Goal: Transaction & Acquisition: Purchase product/service

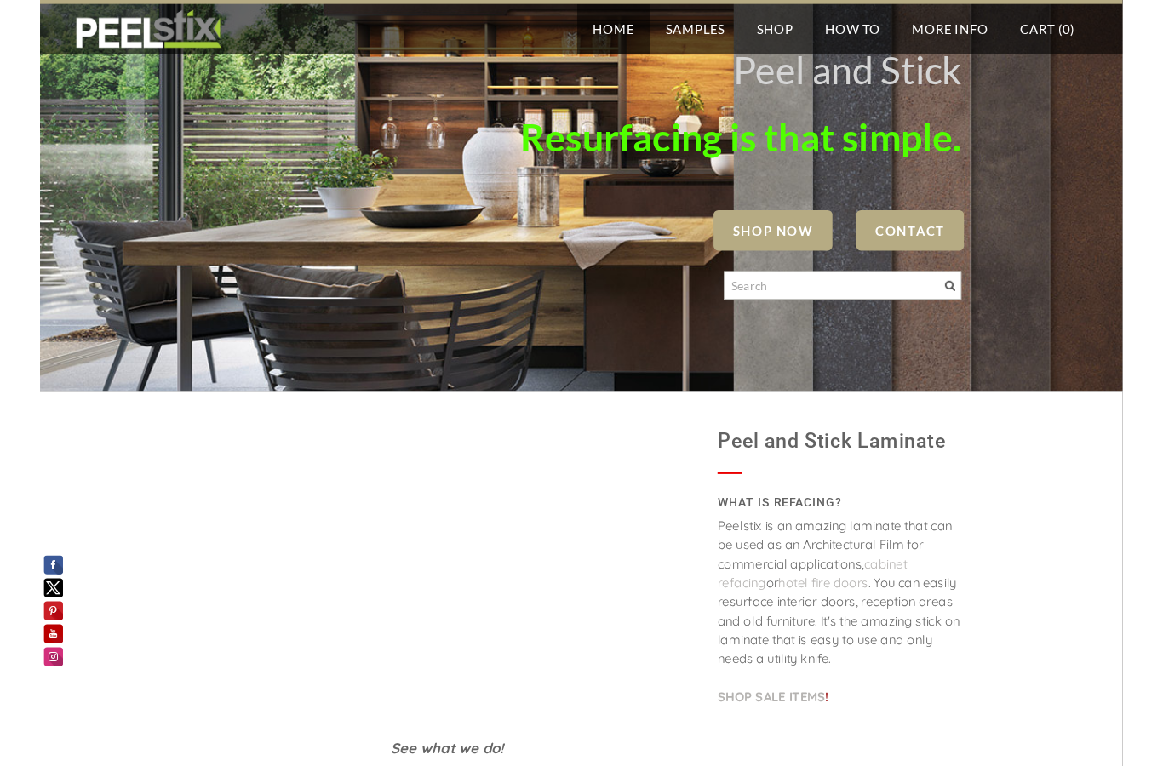
scroll to position [972, 0]
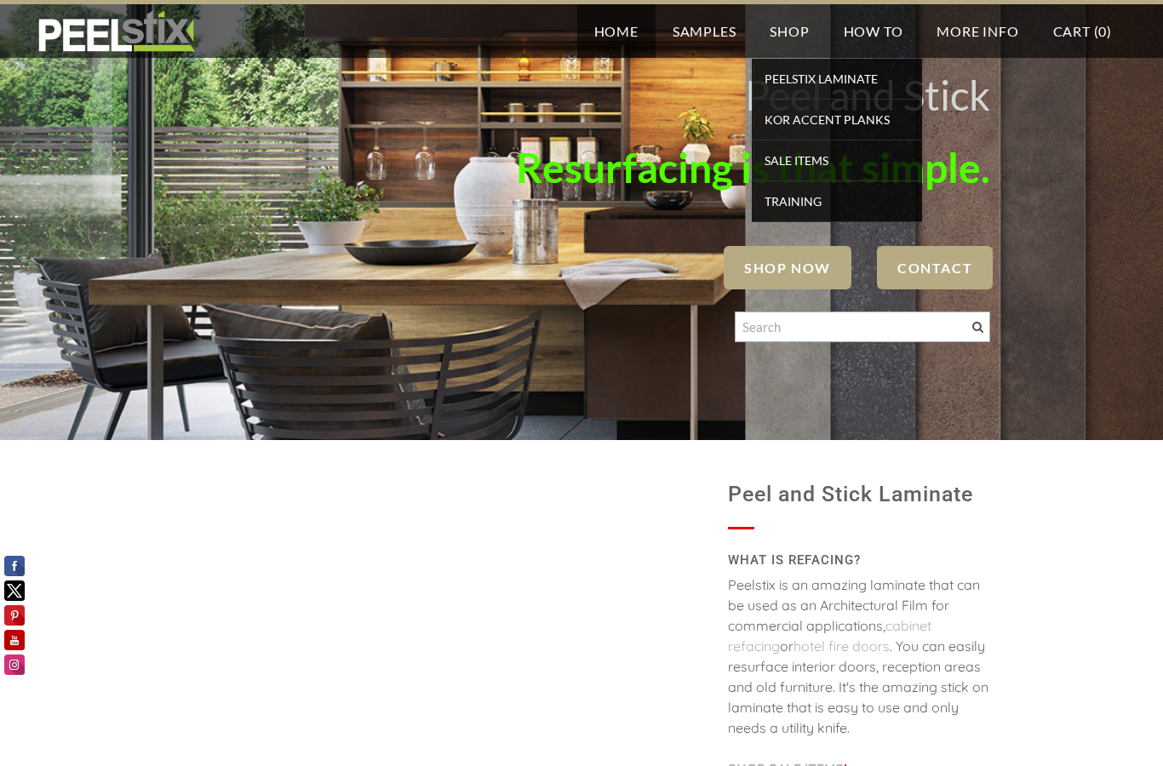
click at [807, 190] on span "TRAINING" at bounding box center [837, 201] width 162 height 23
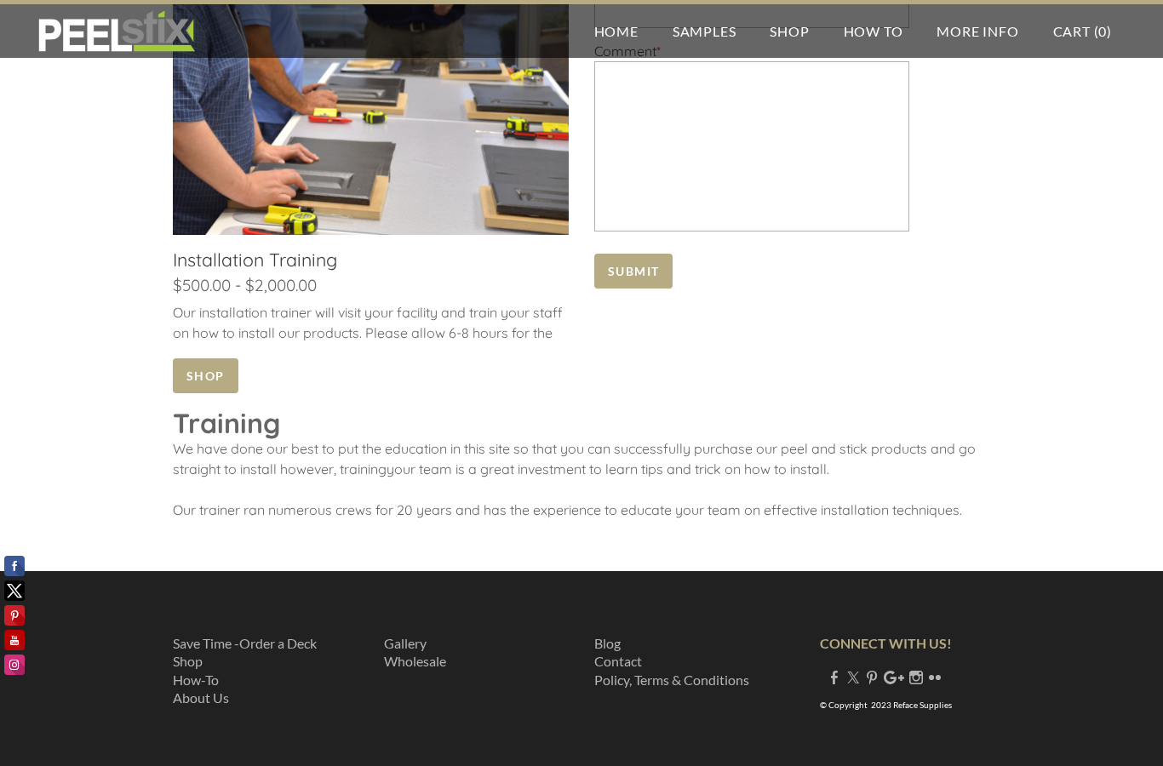
scroll to position [1045, 0]
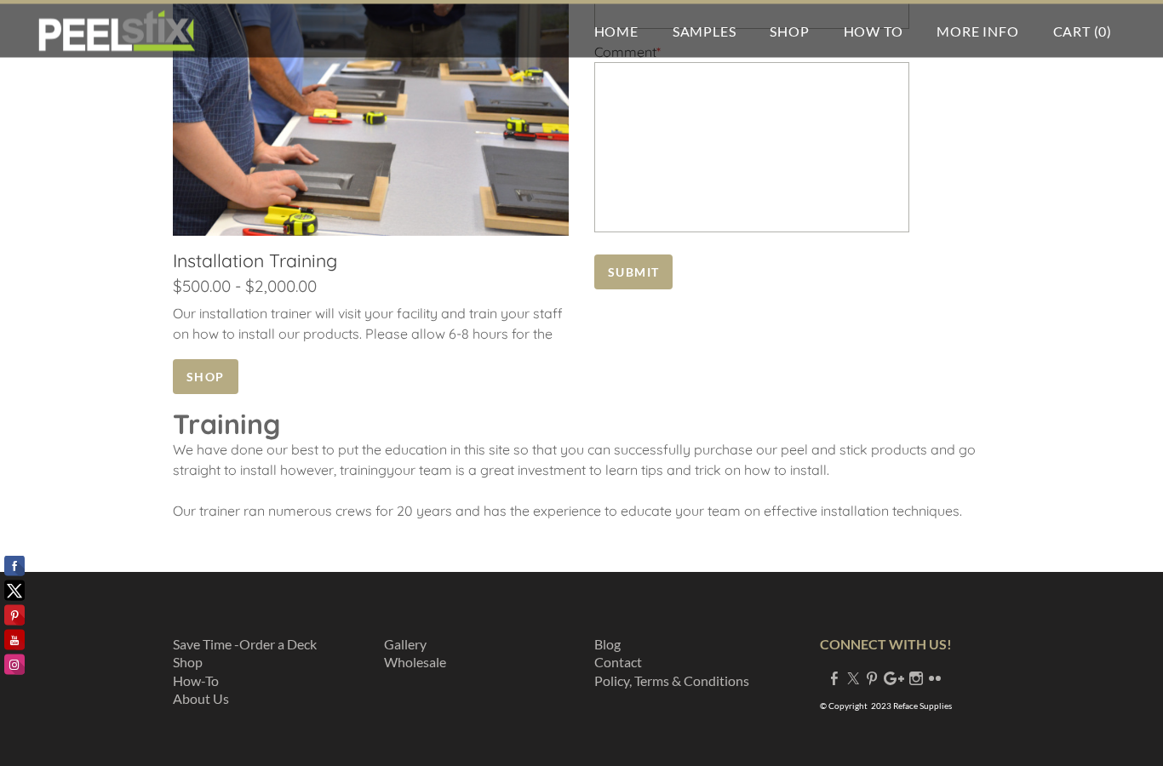
click at [633, 657] on link "Contact" at bounding box center [618, 663] width 48 height 16
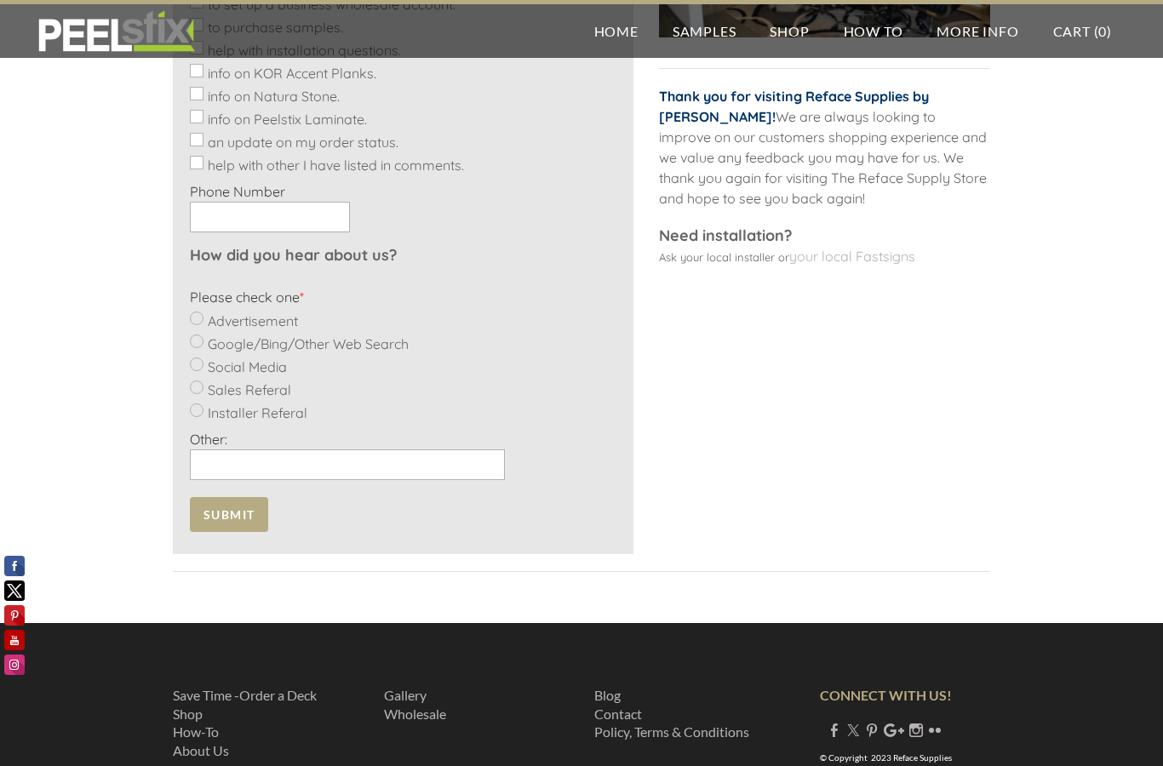
scroll to position [794, 0]
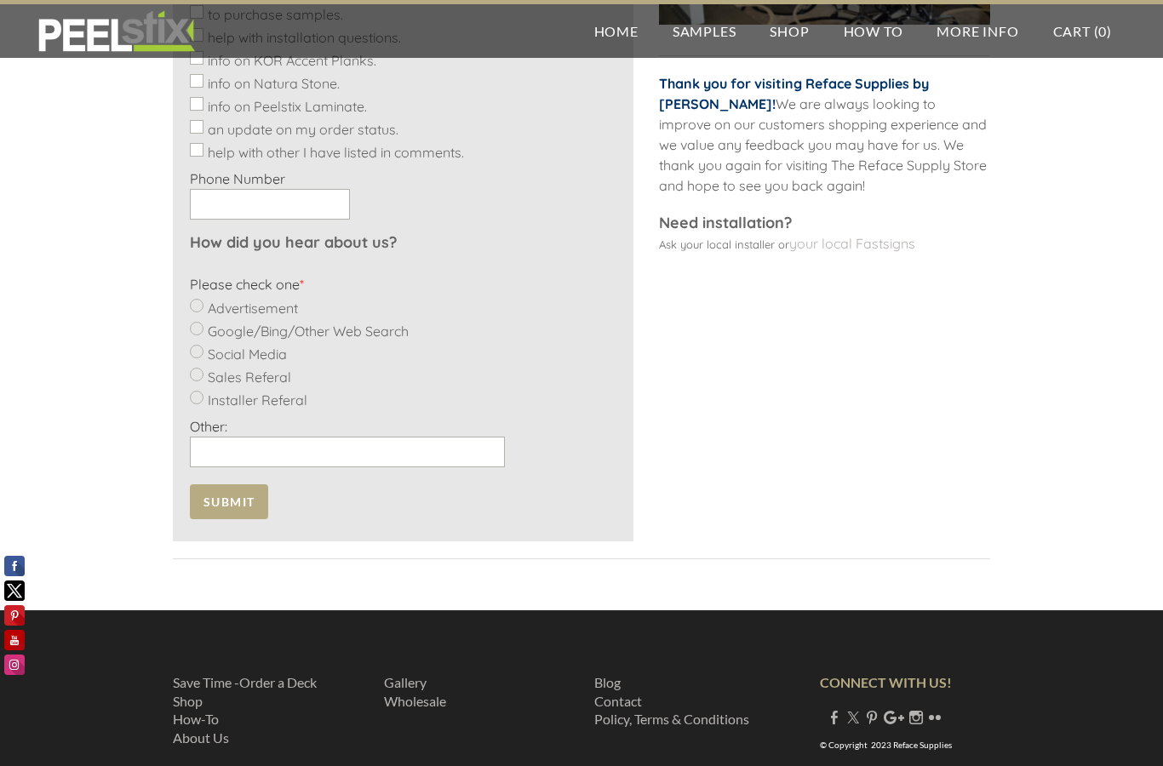
click at [209, 746] on link "About Us" at bounding box center [201, 738] width 56 height 16
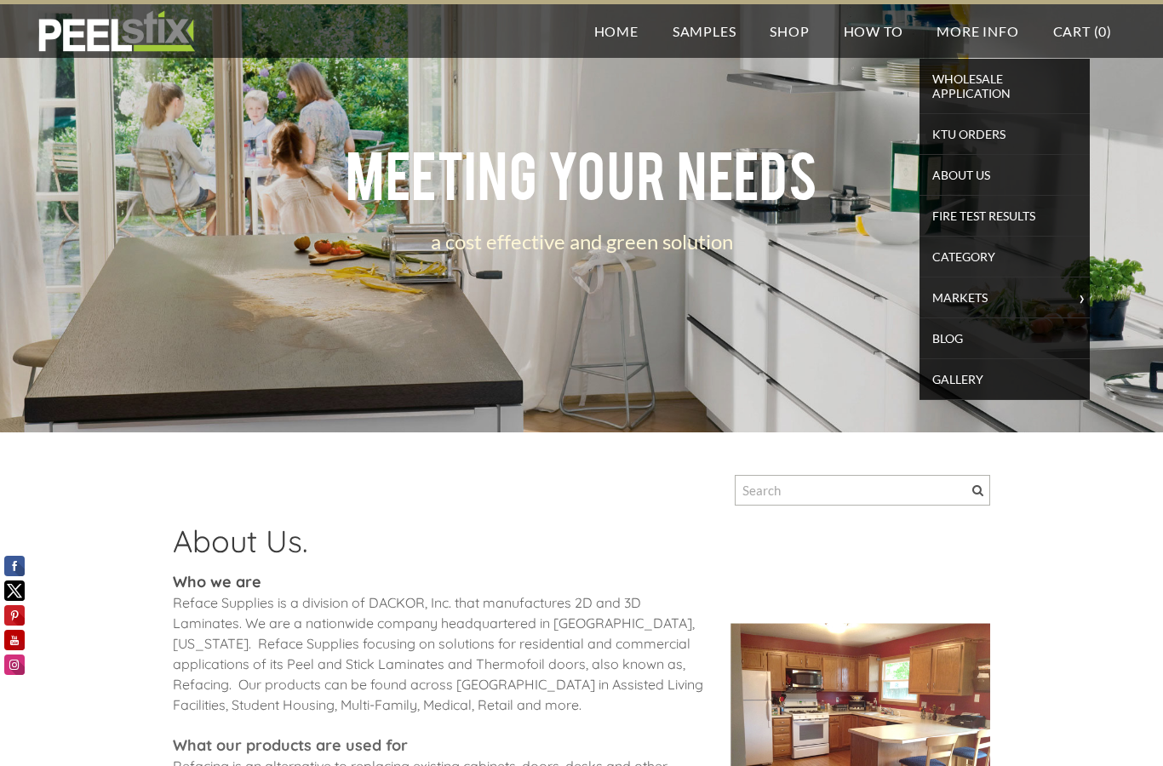
click at [988, 163] on span "About Us" at bounding box center [1005, 174] width 162 height 23
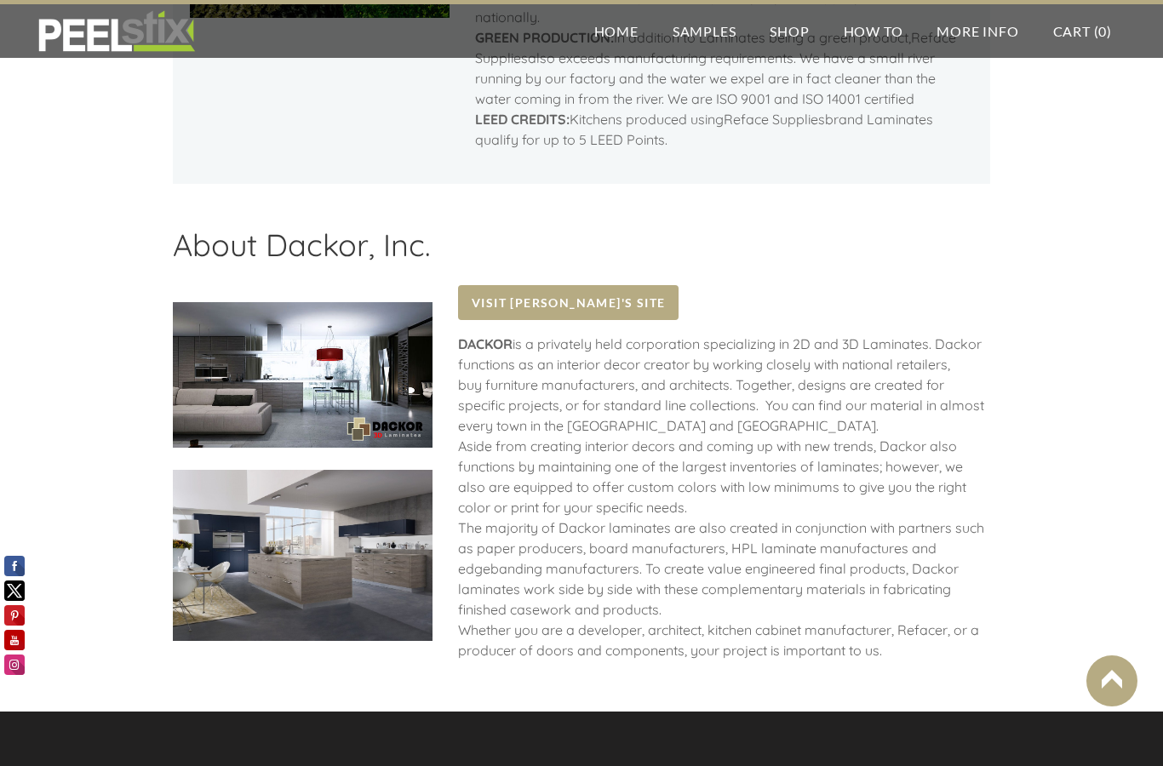
scroll to position [1831, 0]
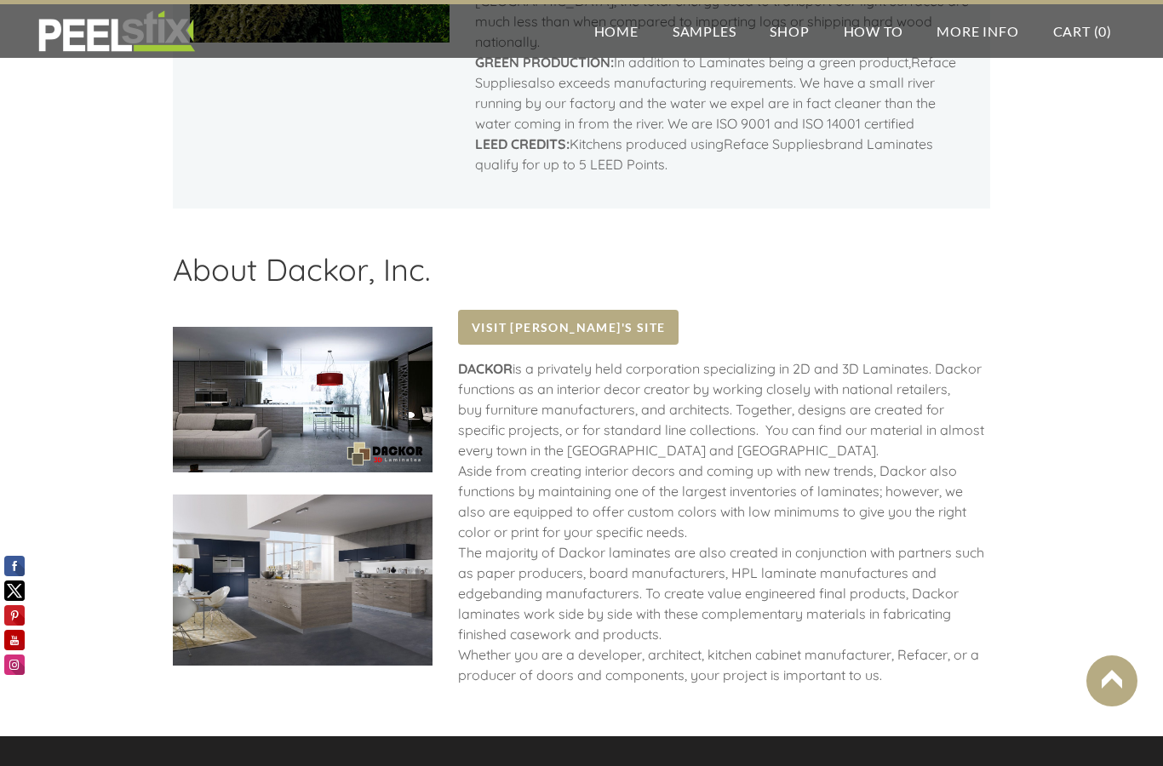
click at [580, 310] on span "Visit Dackor's Site" at bounding box center [568, 327] width 220 height 35
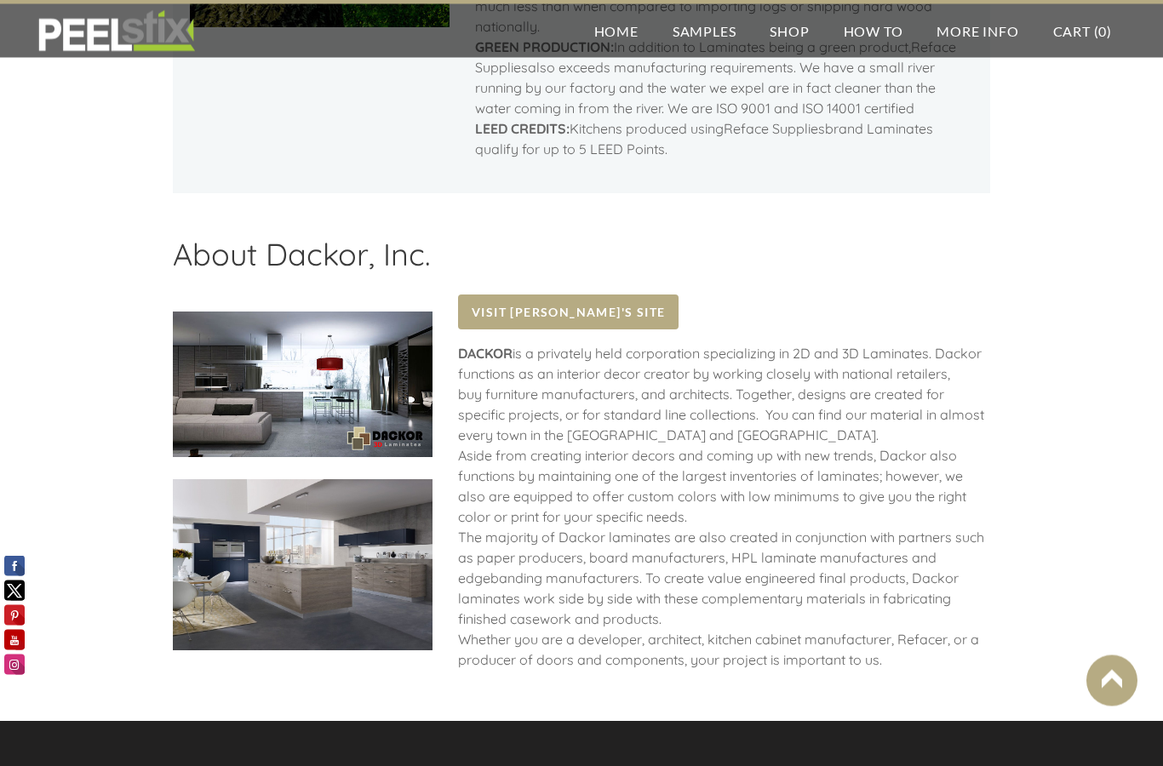
scroll to position [1840, 0]
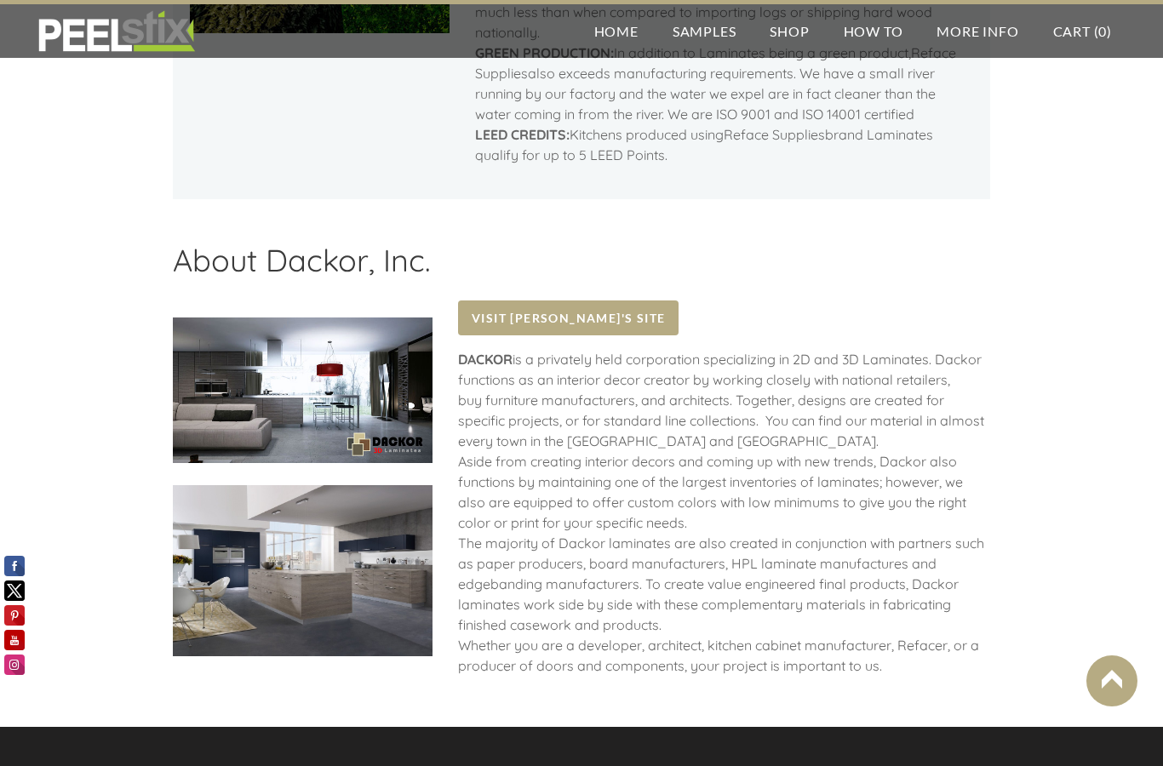
click at [619, 24] on link "Home" at bounding box center [616, 31] width 78 height 54
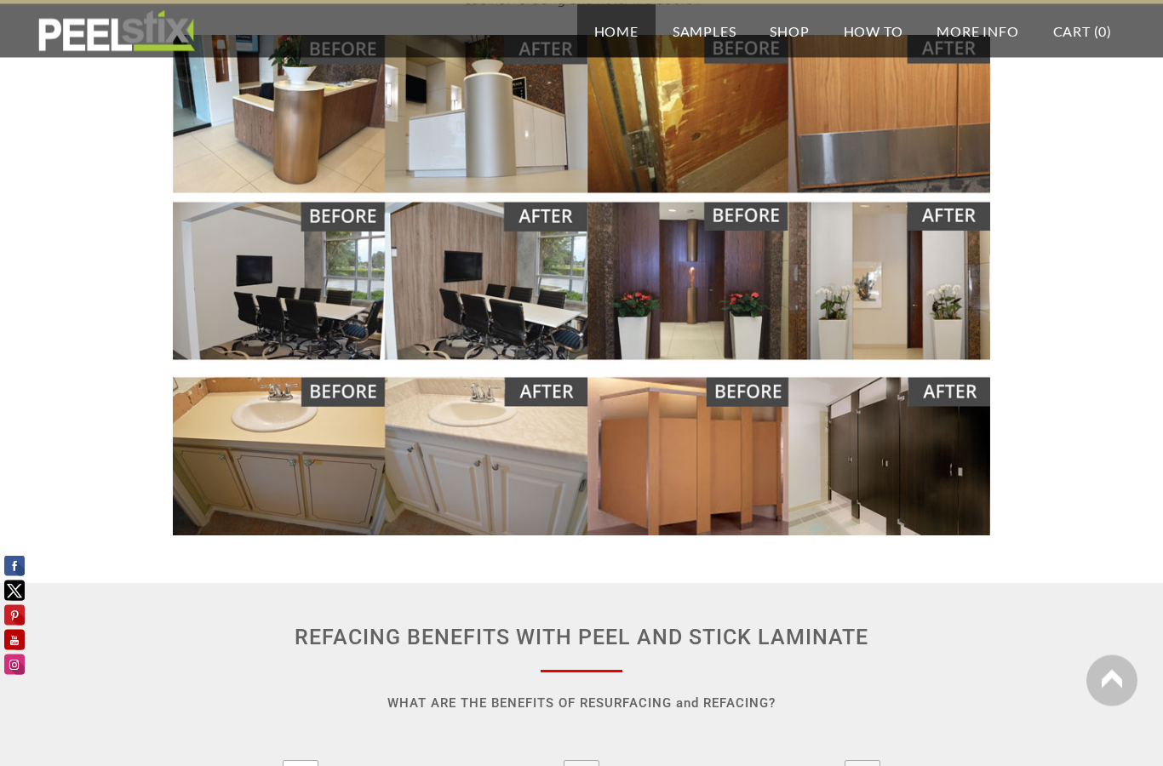
scroll to position [1886, 0]
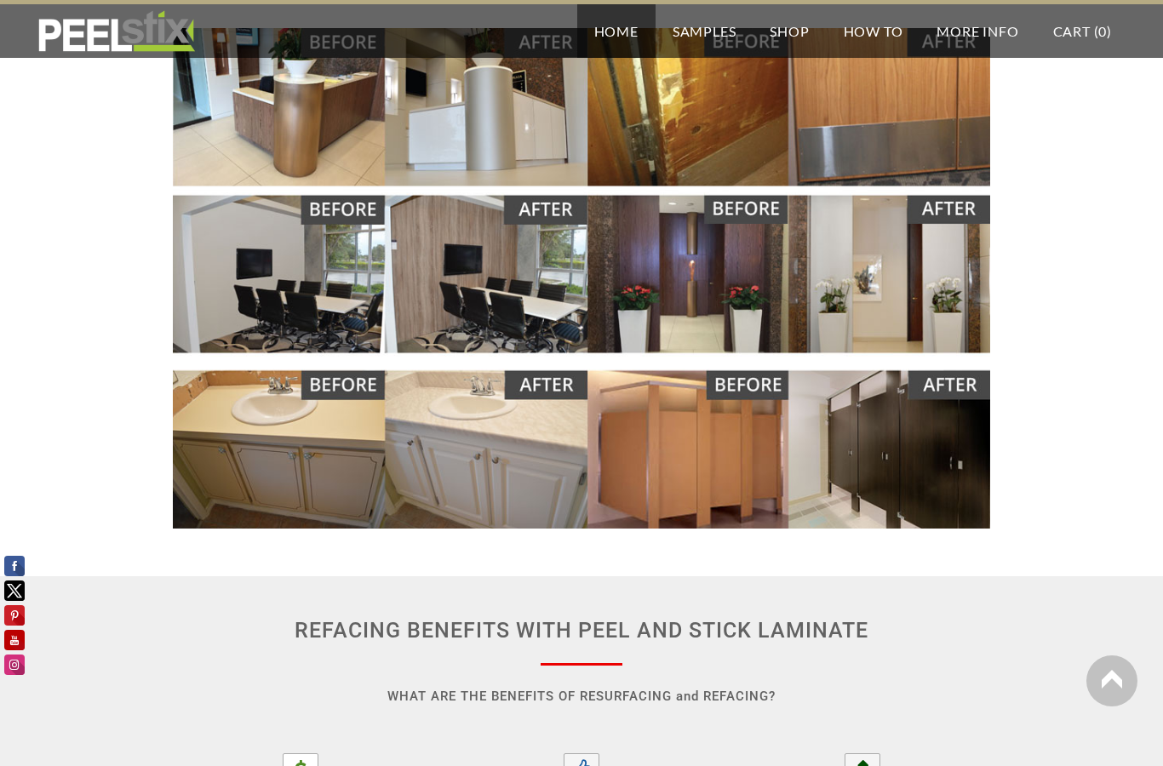
click at [330, 486] on img at bounding box center [581, 278] width 817 height 501
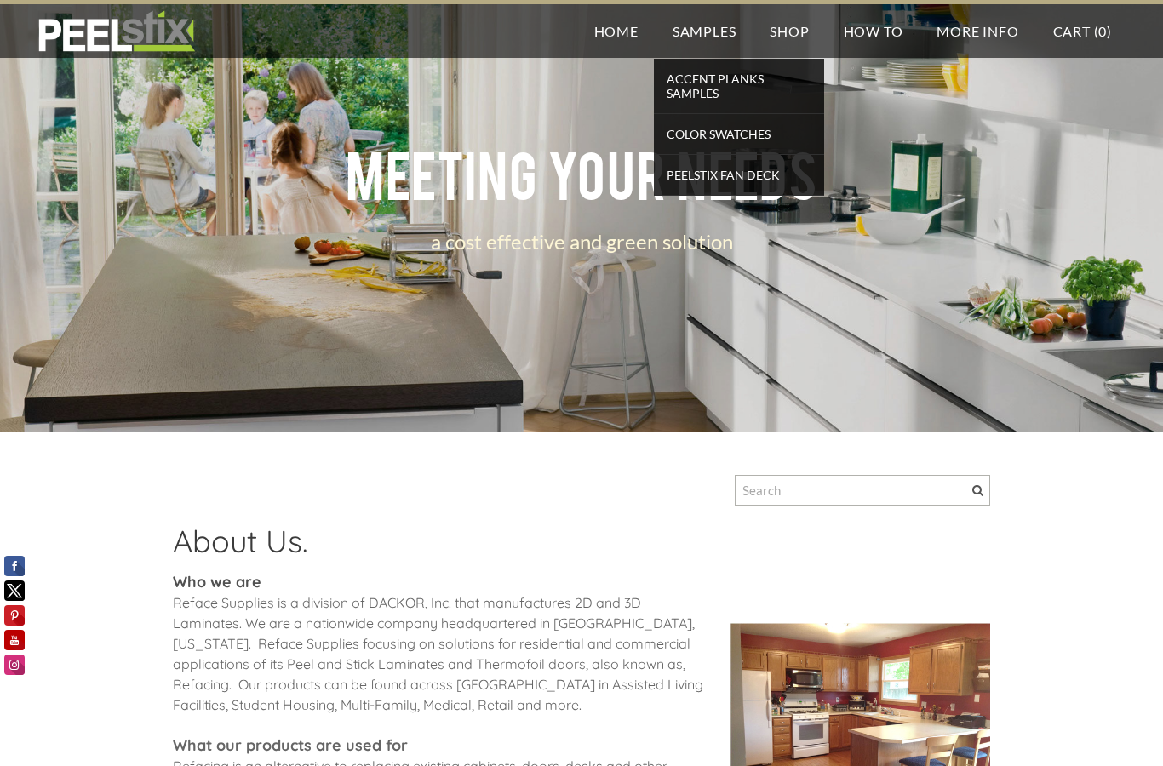
click at [744, 96] on span "Accent Planks Samples" at bounding box center [739, 85] width 162 height 37
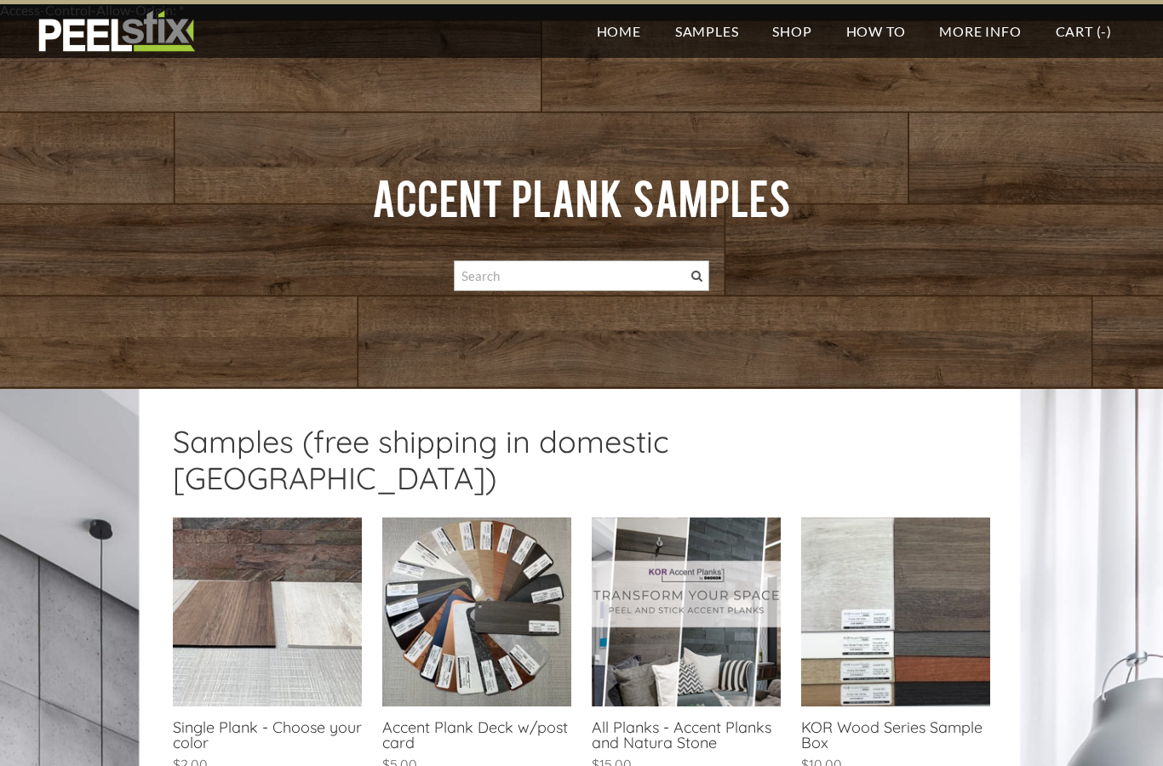
click at [744, 83] on div "​Accent Plank Samples" at bounding box center [581, 204] width 817 height 275
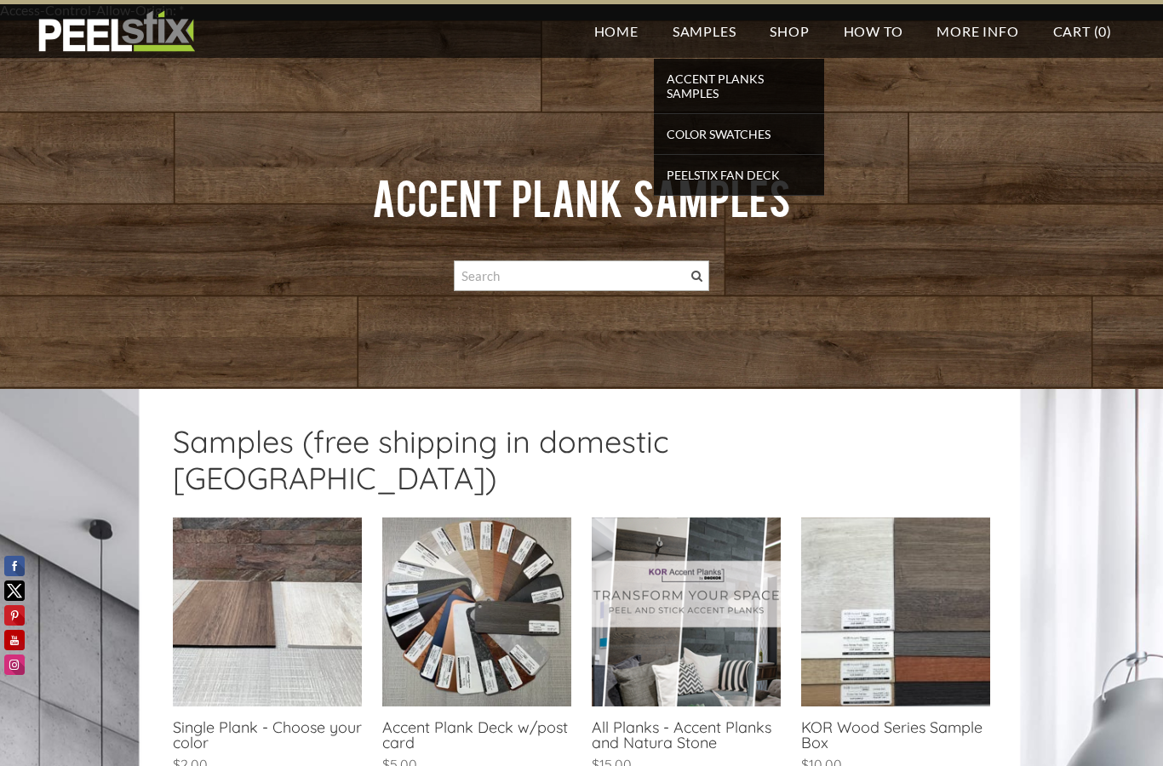
click at [774, 176] on span "Peelstix Fan Deck" at bounding box center [739, 174] width 162 height 23
click at [738, 175] on span "Peelstix Fan Deck" at bounding box center [739, 174] width 162 height 23
click at [745, 72] on span "Accent Planks Samples" at bounding box center [739, 85] width 162 height 37
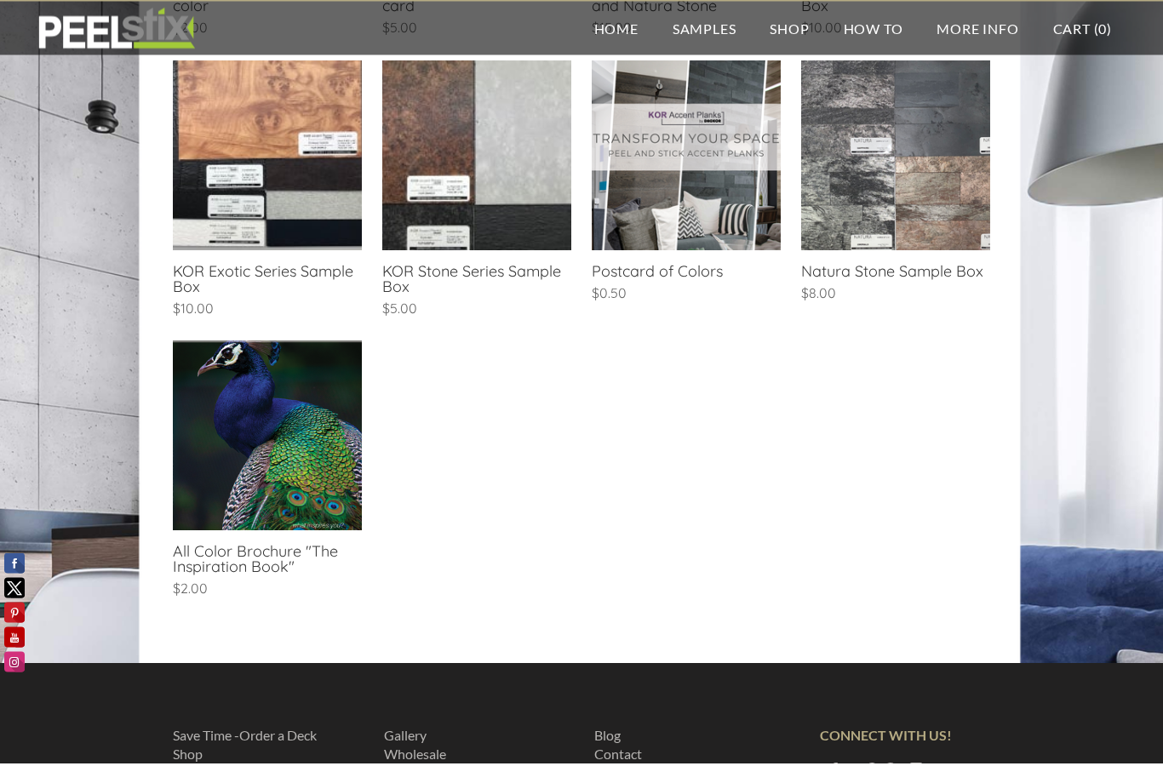
scroll to position [734, 0]
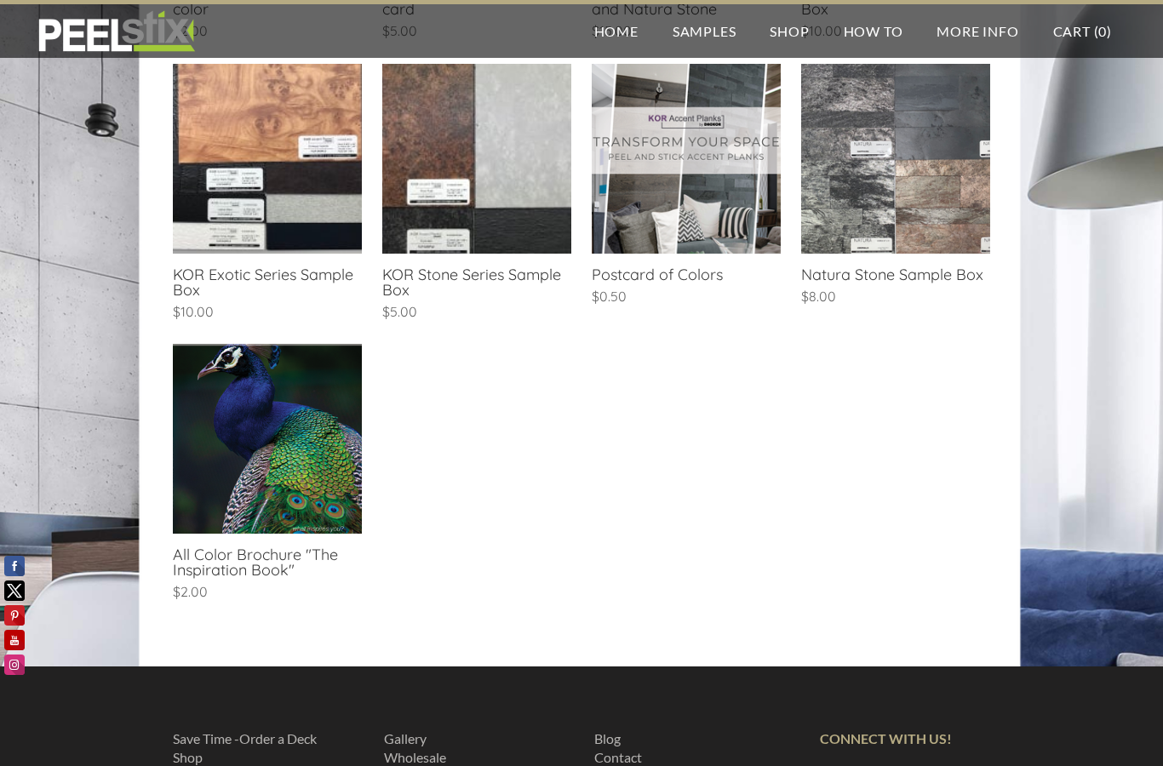
click at [305, 730] on link "Save Time -Order a Deck" at bounding box center [245, 738] width 144 height 16
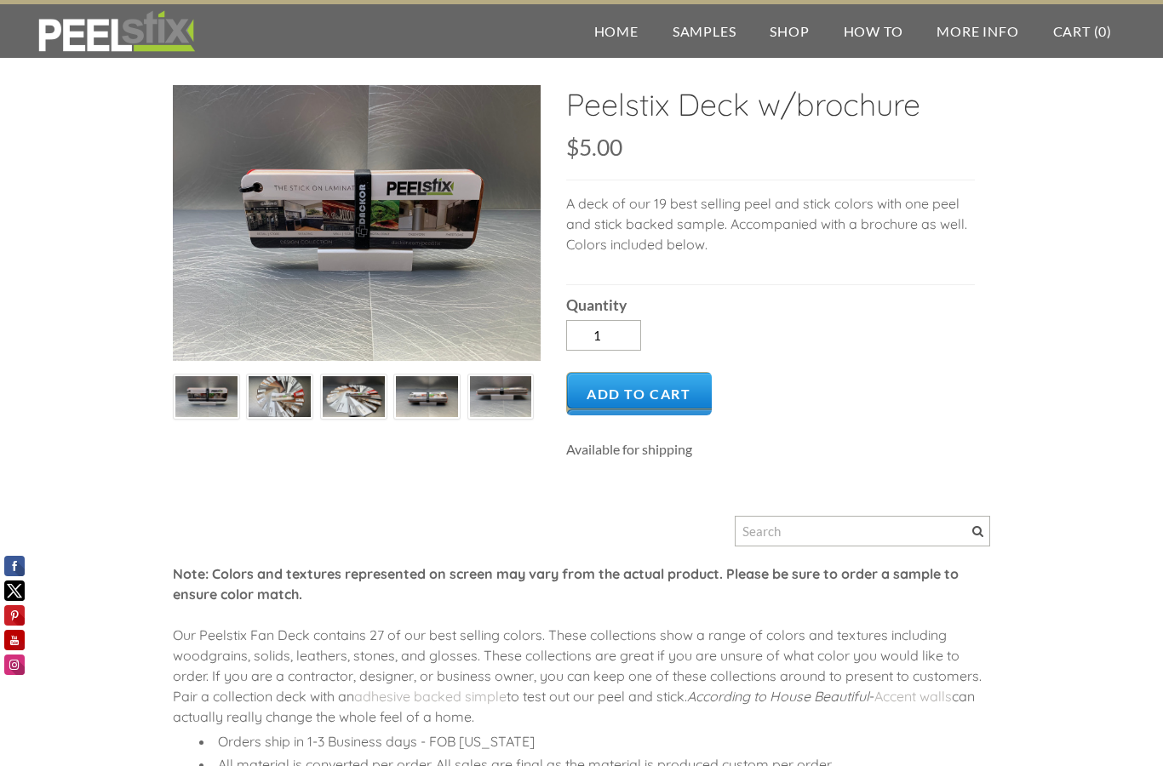
click at [292, 385] on img at bounding box center [280, 397] width 62 height 47
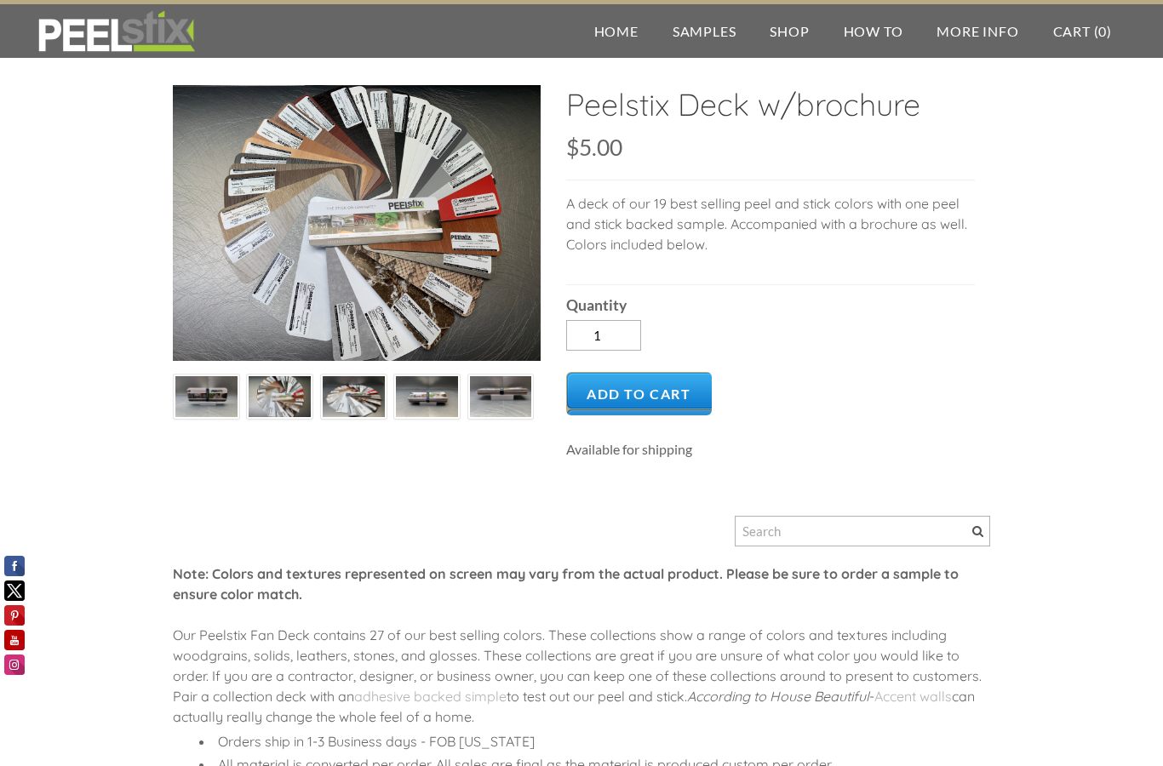
click at [279, 398] on img at bounding box center [280, 397] width 62 height 47
click at [366, 402] on img at bounding box center [354, 397] width 62 height 47
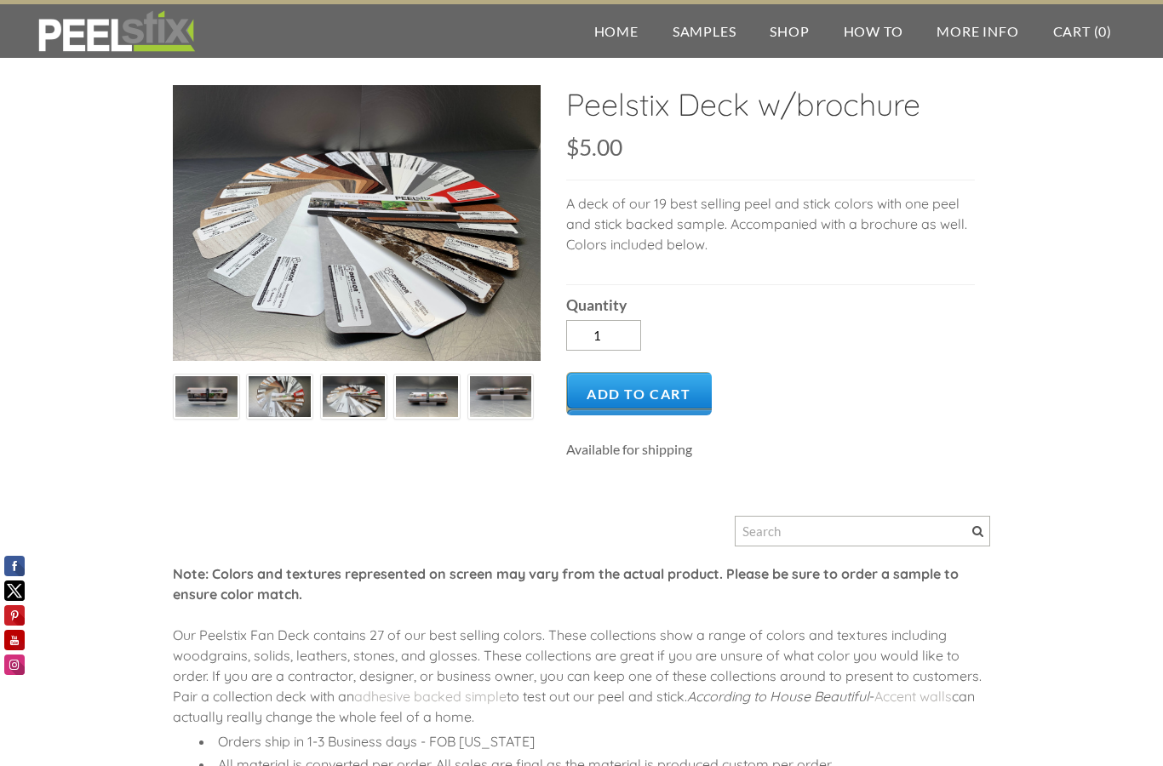
click at [439, 388] on img at bounding box center [427, 397] width 62 height 47
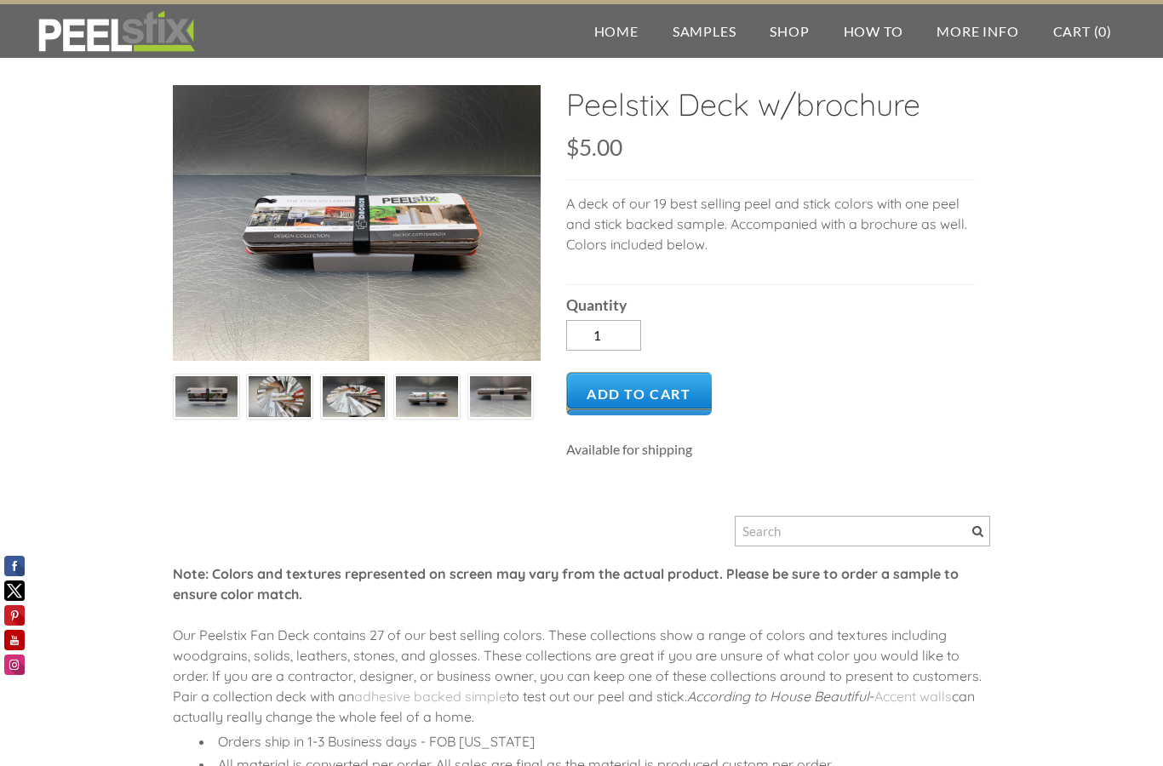
click at [516, 377] on img at bounding box center [501, 397] width 62 height 47
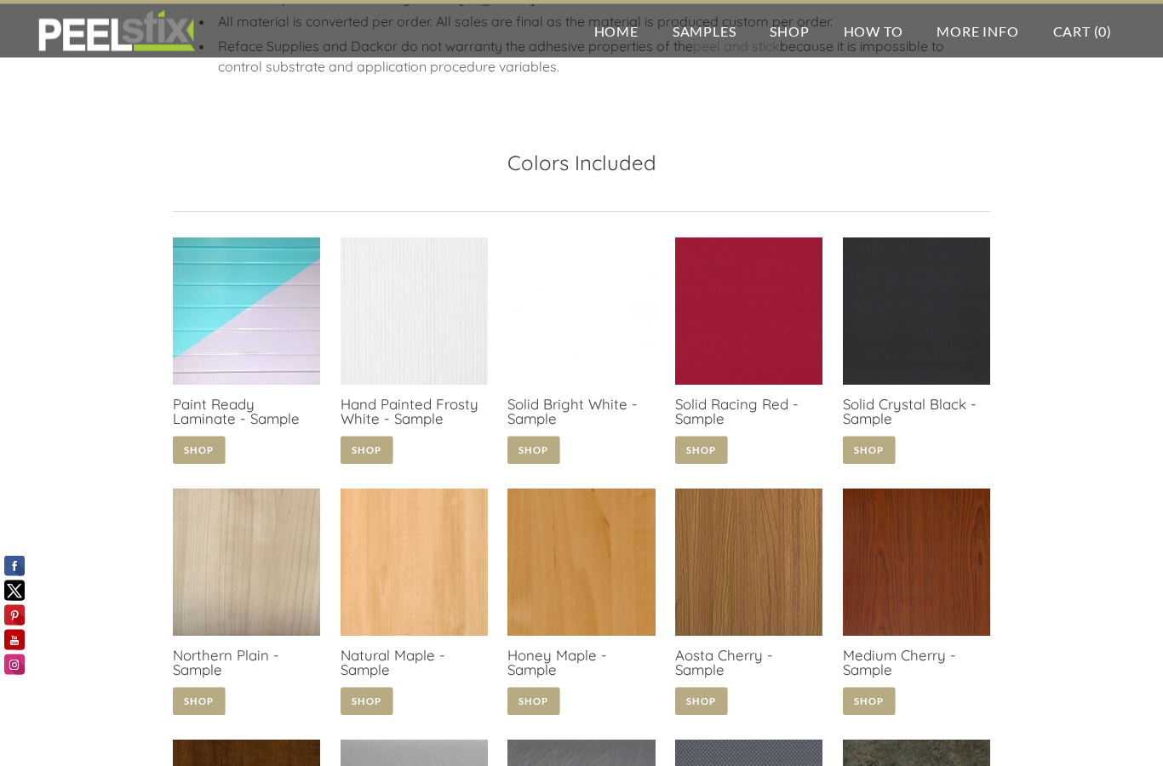
scroll to position [743, 0]
click at [774, 346] on link at bounding box center [748, 353] width 147 height 232
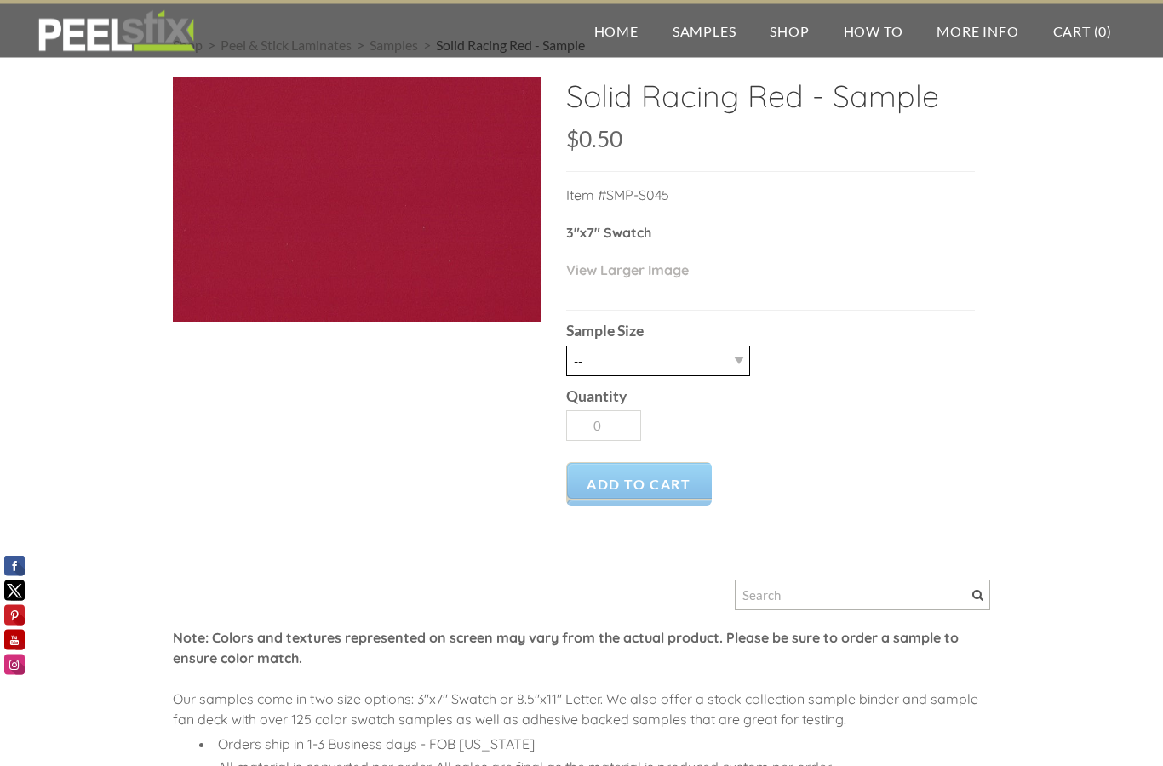
click at [747, 360] on select "-- 2.5" X 7" (No Peel and Stick) Swatch" at bounding box center [658, 361] width 184 height 31
select select "2.5" X 7" (No Peel and Stick) Swatch"
type input "1"
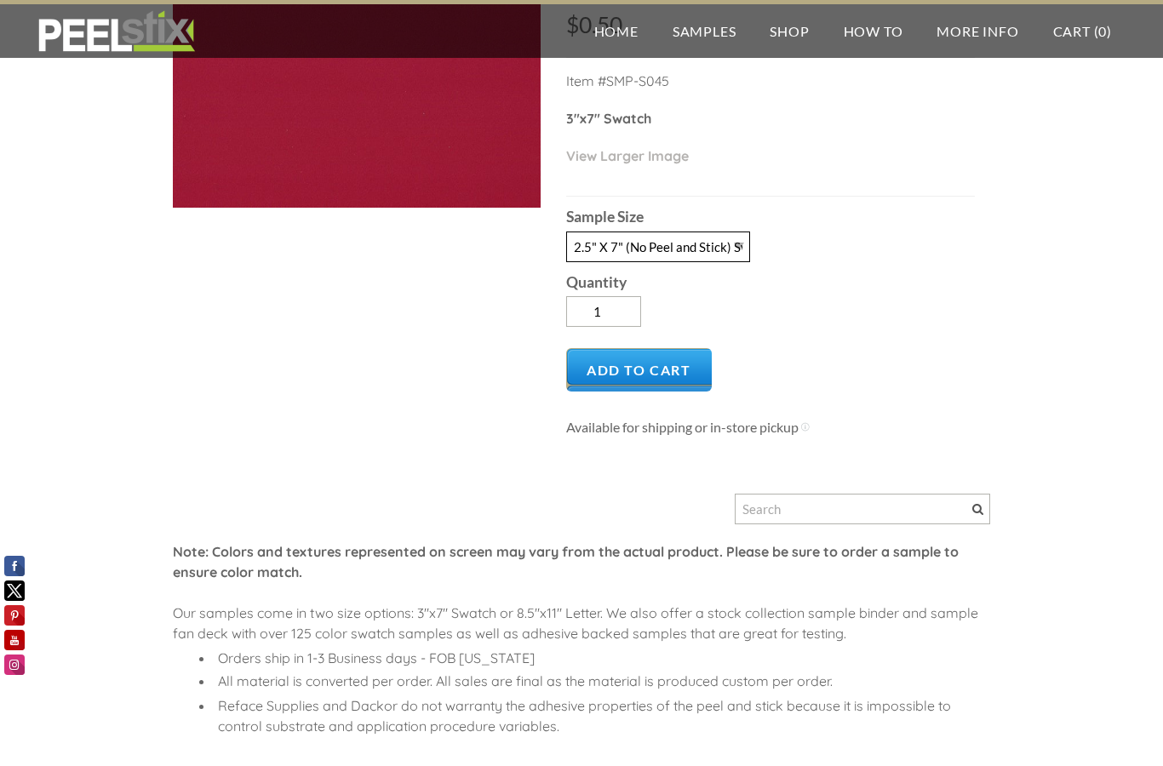
scroll to position [0, 0]
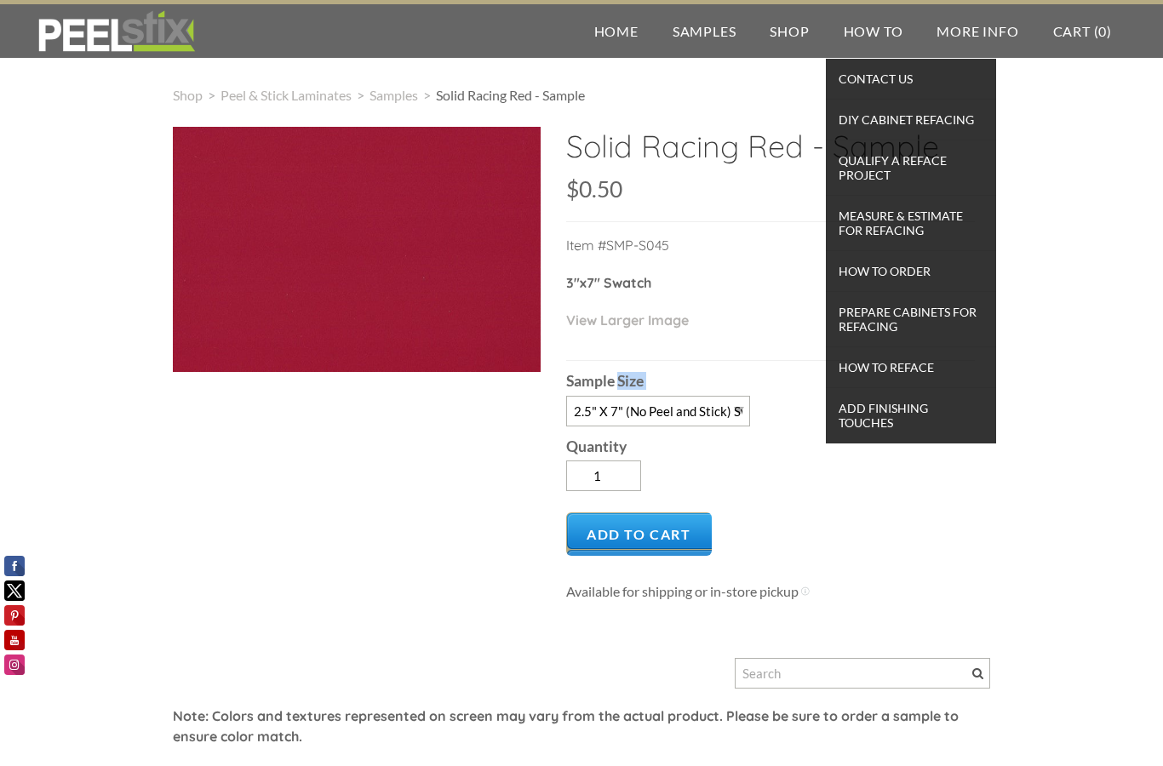
click at [910, 165] on span "Qualify a Reface Project" at bounding box center [911, 167] width 162 height 37
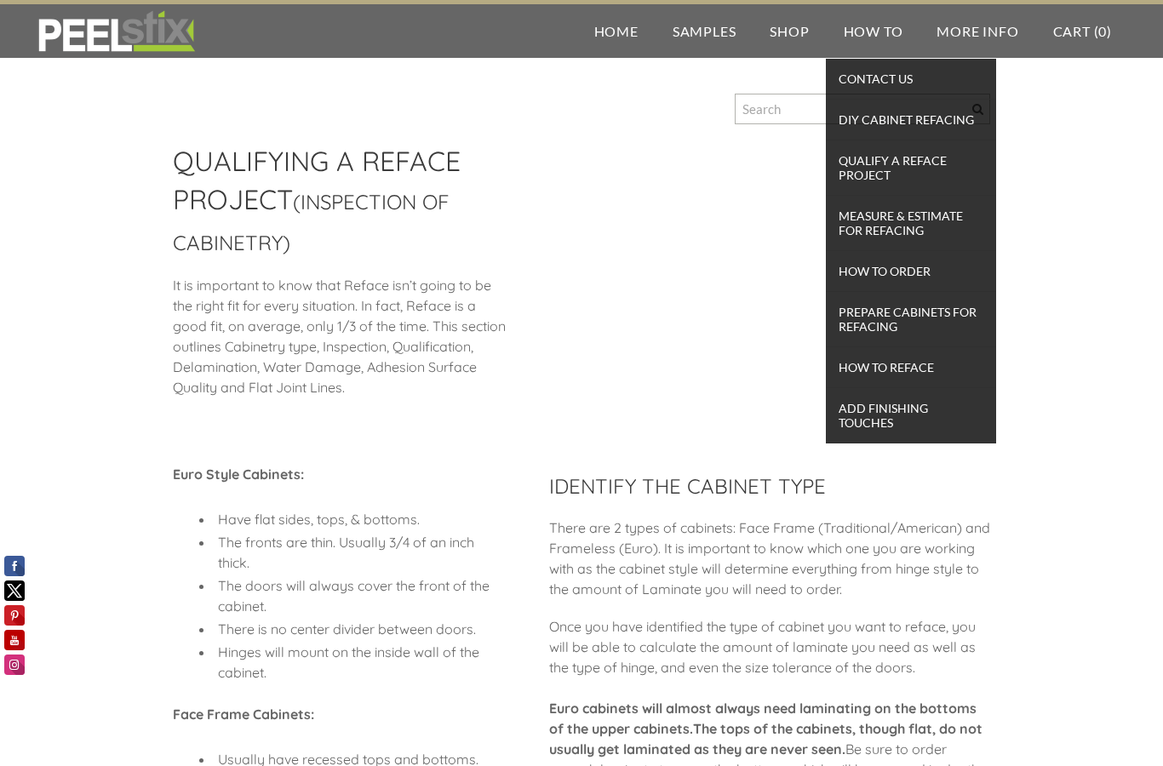
click at [914, 164] on span "Qualify a Reface Project" at bounding box center [911, 167] width 162 height 37
click at [935, 232] on span "Measure & Estimate for Refacing" at bounding box center [911, 222] width 162 height 37
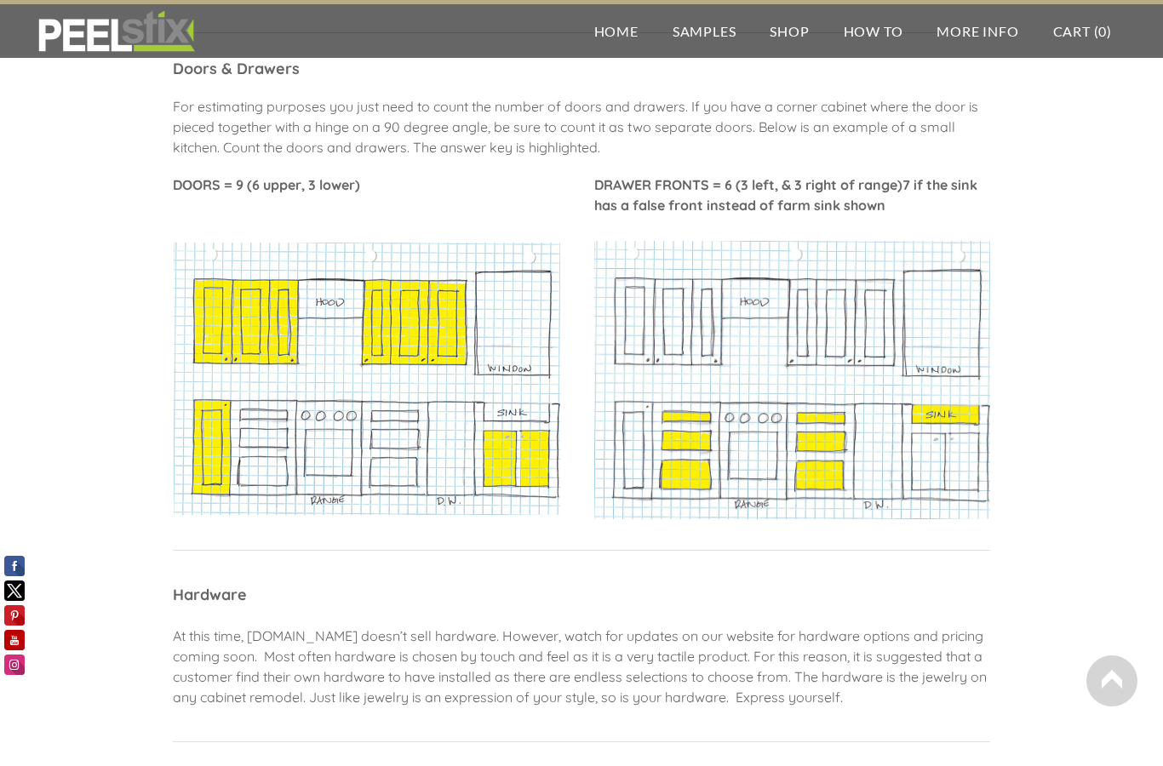
scroll to position [1143, 0]
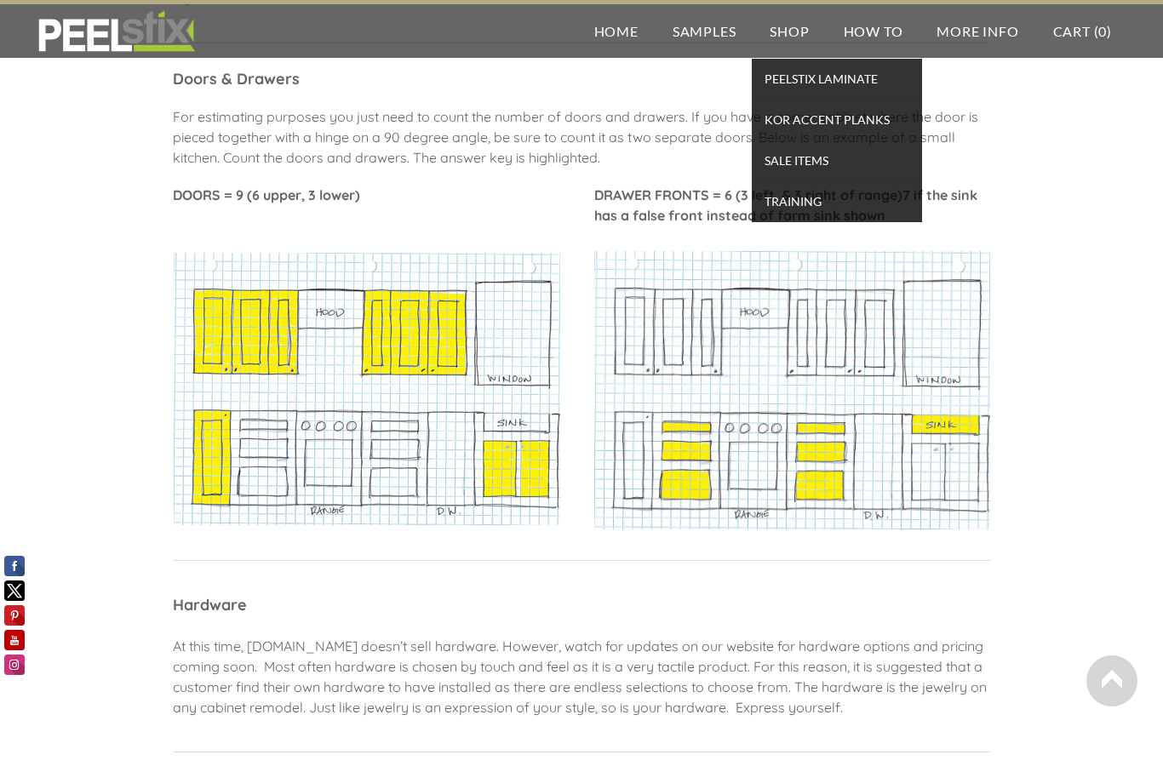
click at [813, 198] on span "TRAINING" at bounding box center [837, 201] width 162 height 23
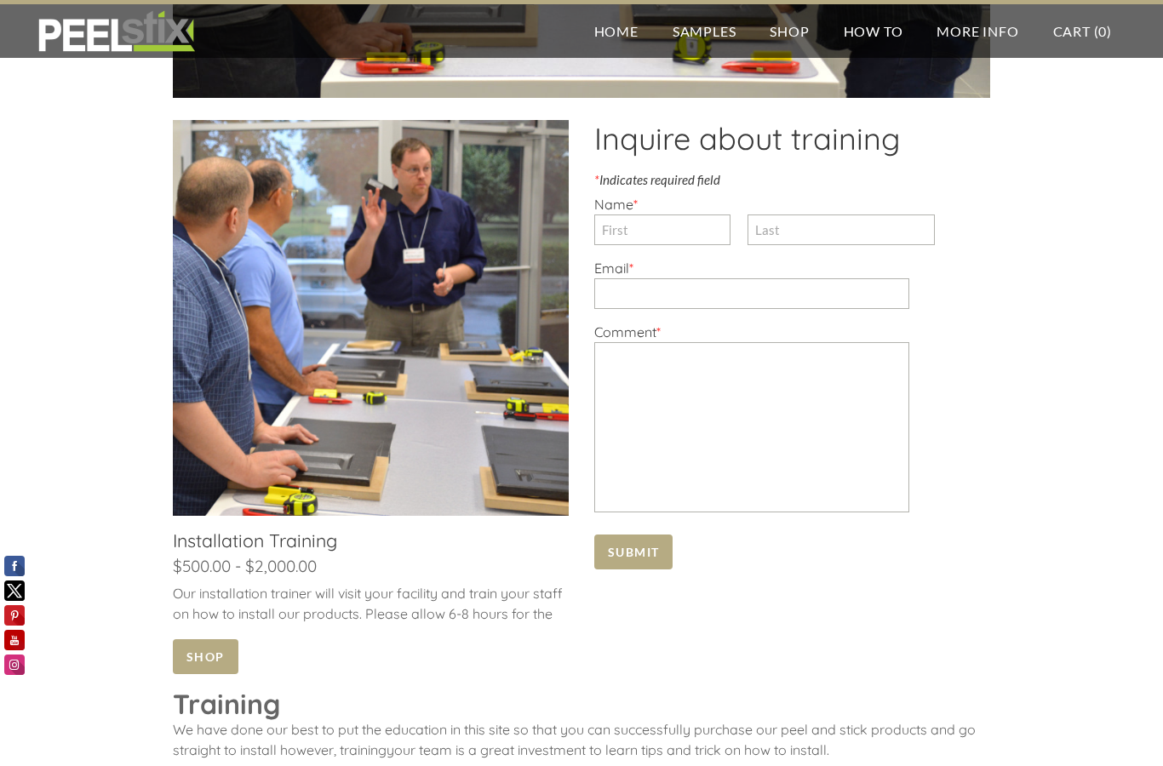
scroll to position [765, 0]
click at [482, 329] on link at bounding box center [371, 399] width 396 height 556
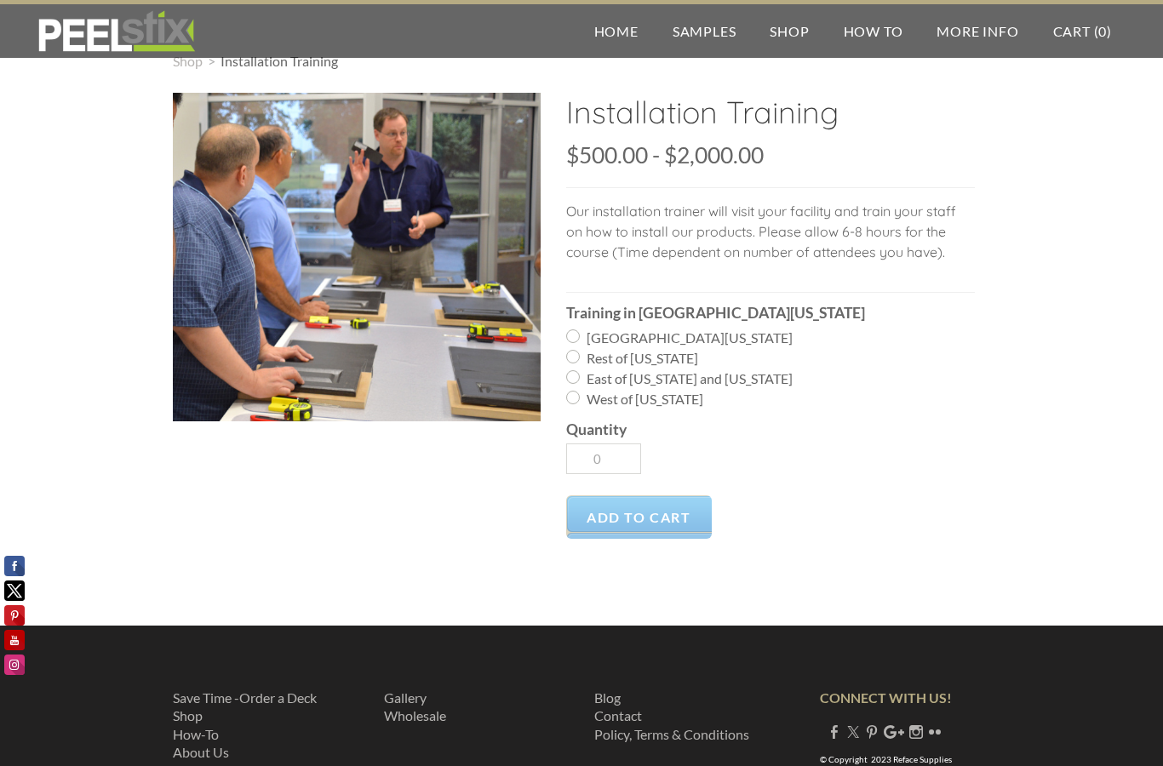
scroll to position [33, 0]
click at [576, 395] on input "West of Mississippi" at bounding box center [573, 399] width 14 height 14
radio input "true"
type input "1"
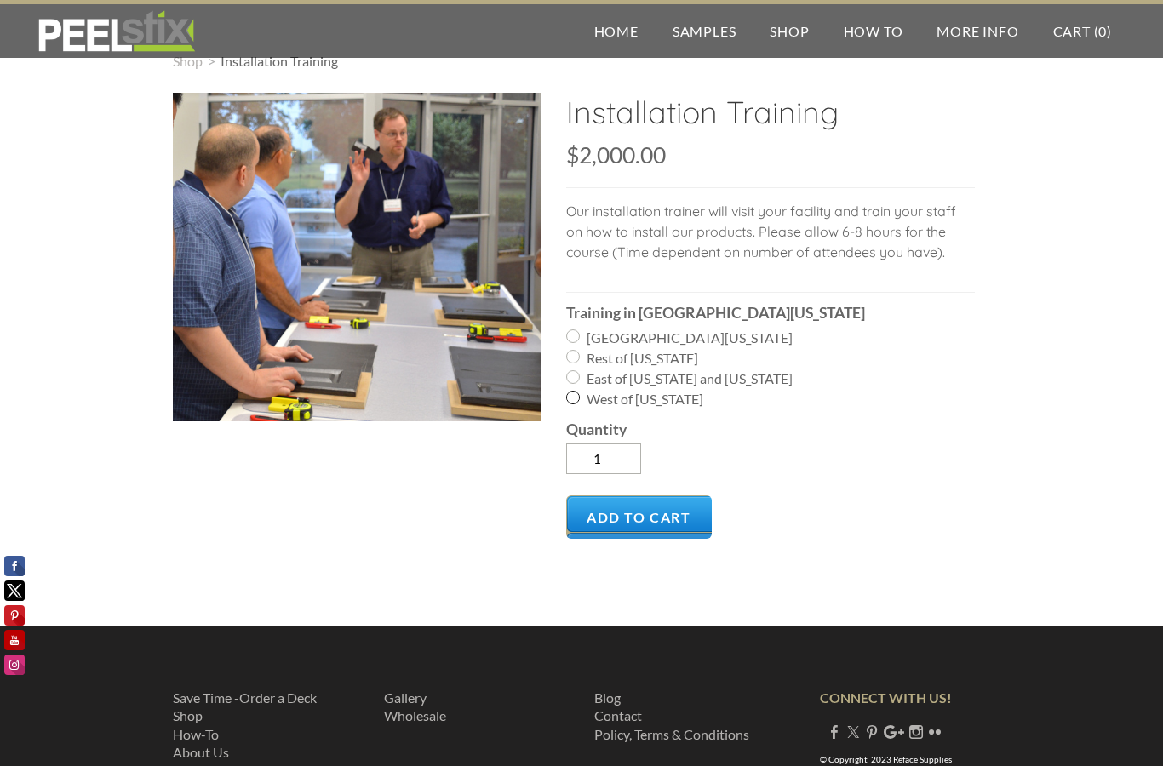
click at [578, 332] on input "Central Florida" at bounding box center [573, 336] width 14 height 14
radio input "true"
click at [577, 353] on input "Rest of Florida" at bounding box center [573, 357] width 14 height 14
radio input "true"
click at [579, 379] on input "East of Mississippi and Texas" at bounding box center [573, 377] width 14 height 14
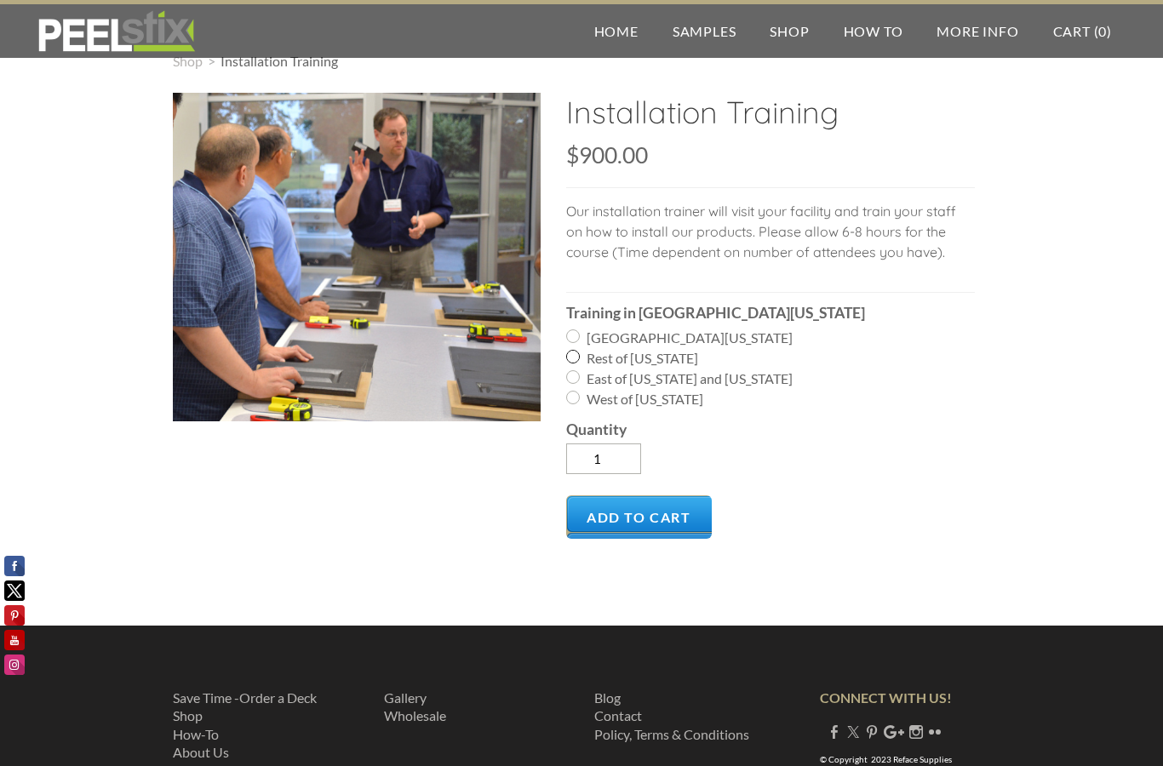
radio input "true"
click at [578, 392] on input "West of Mississippi" at bounding box center [573, 398] width 14 height 14
radio input "true"
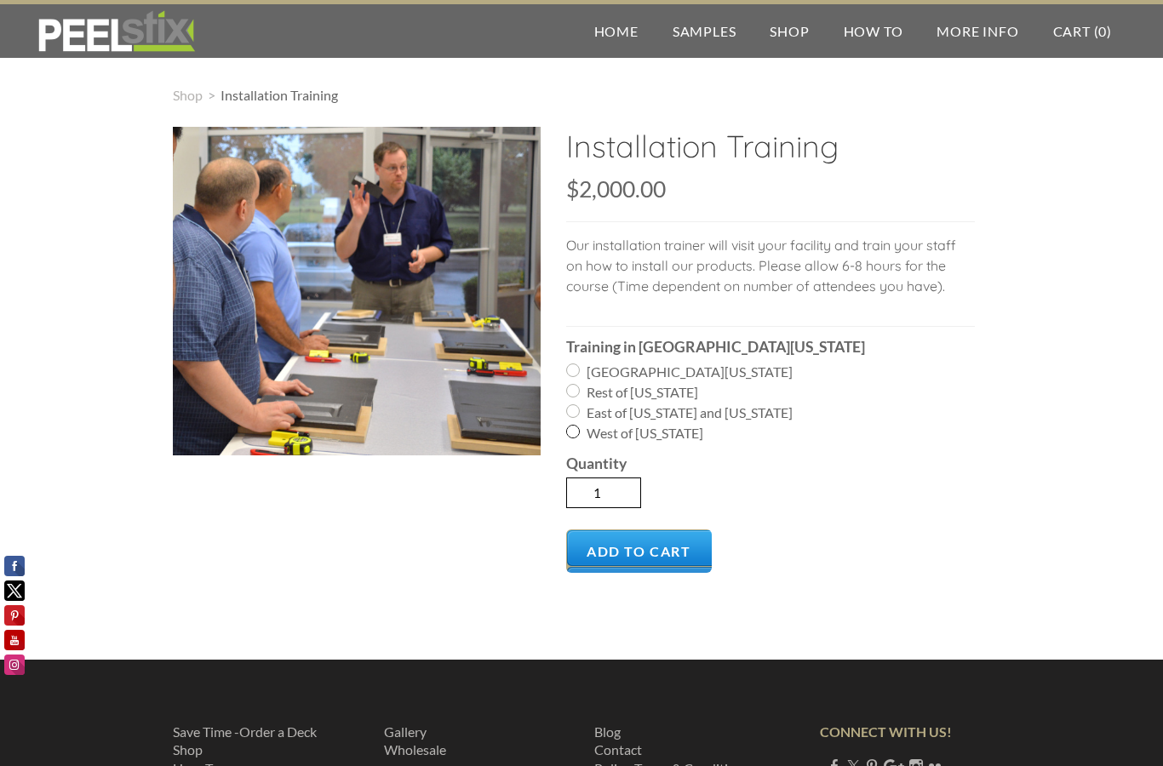
click at [628, 500] on input "1" at bounding box center [603, 493] width 75 height 31
